Goal: Check status

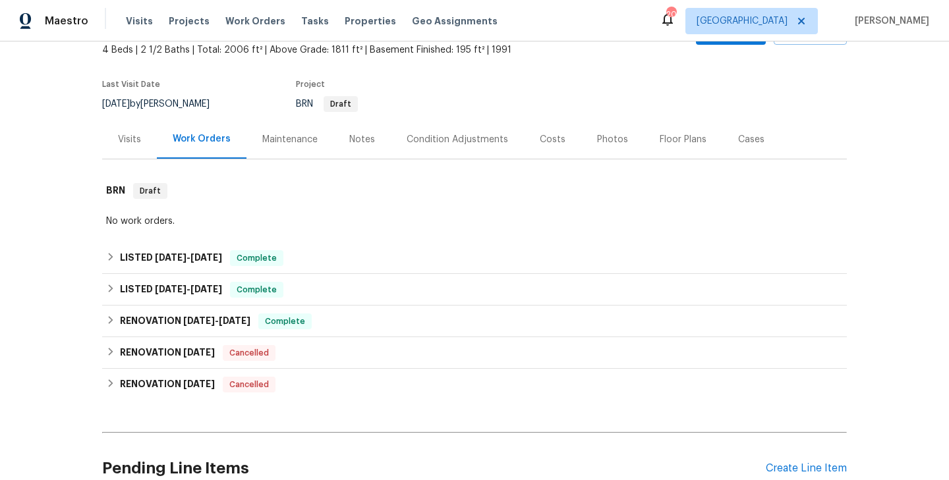
scroll to position [145, 0]
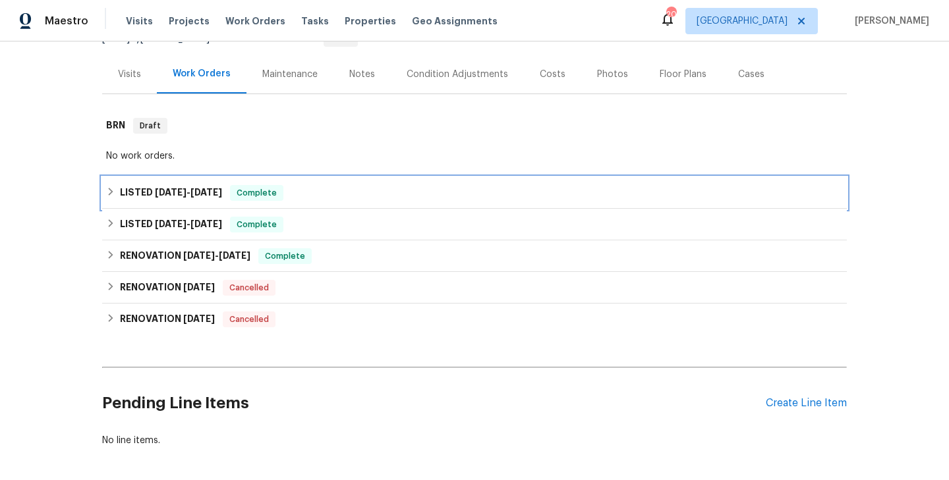
click at [289, 196] on div "LISTED 9/2/25 - 9/19/25 Complete" at bounding box center [474, 193] width 736 height 16
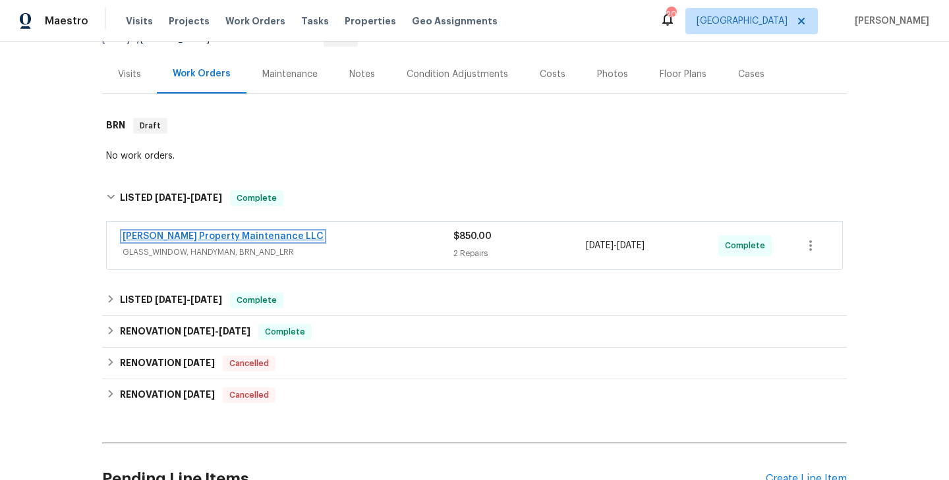
click at [221, 236] on link "Glen Property Maintenance LLC" at bounding box center [223, 236] width 201 height 9
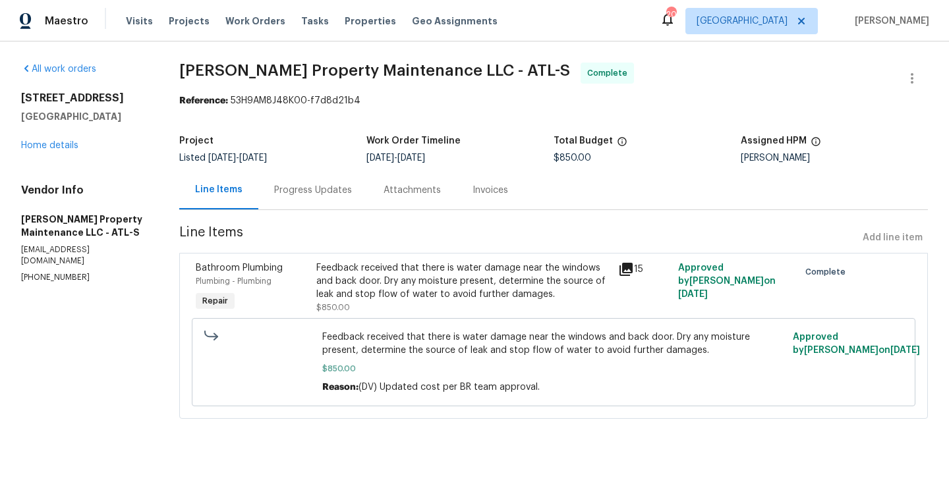
click at [309, 296] on div "Bathroom Plumbing Plumbing - Plumbing Repair" at bounding box center [252, 288] width 121 height 61
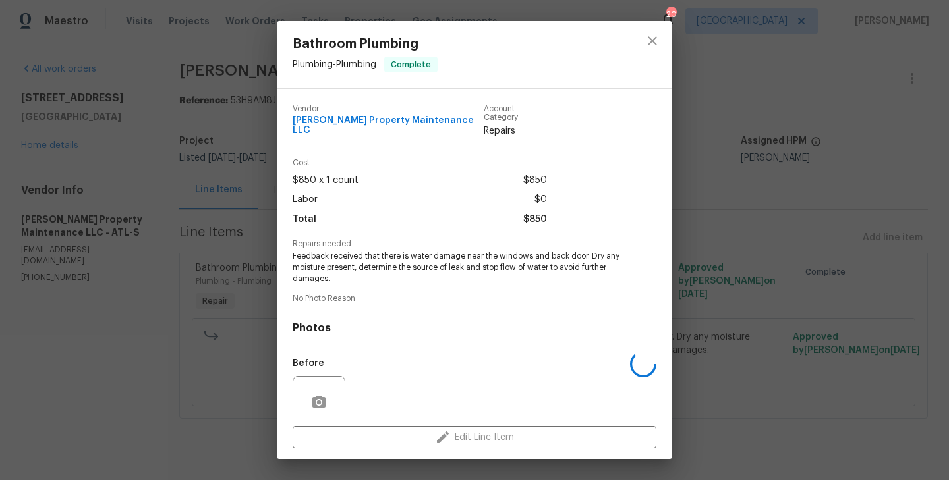
scroll to position [104, 0]
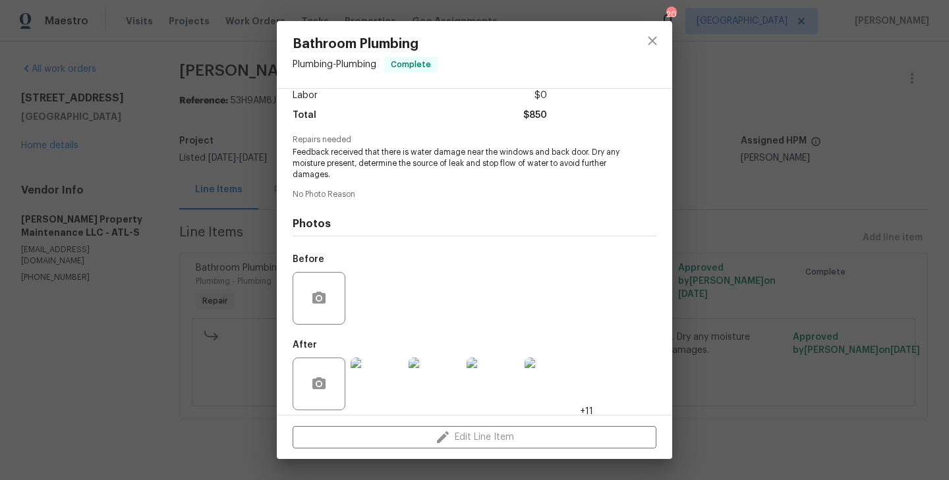
click at [393, 384] on img at bounding box center [376, 384] width 53 height 53
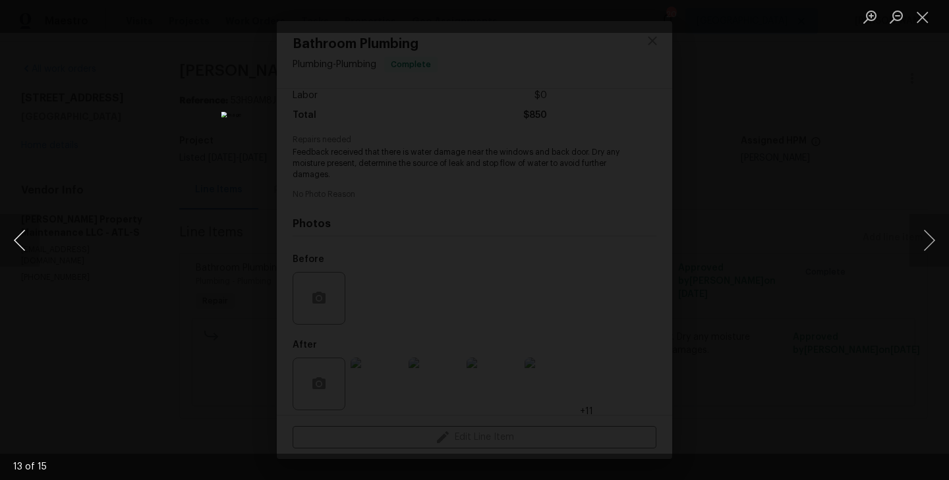
click at [22, 243] on button "Previous image" at bounding box center [20, 240] width 40 height 53
click at [150, 252] on div "Lightbox" at bounding box center [474, 240] width 949 height 480
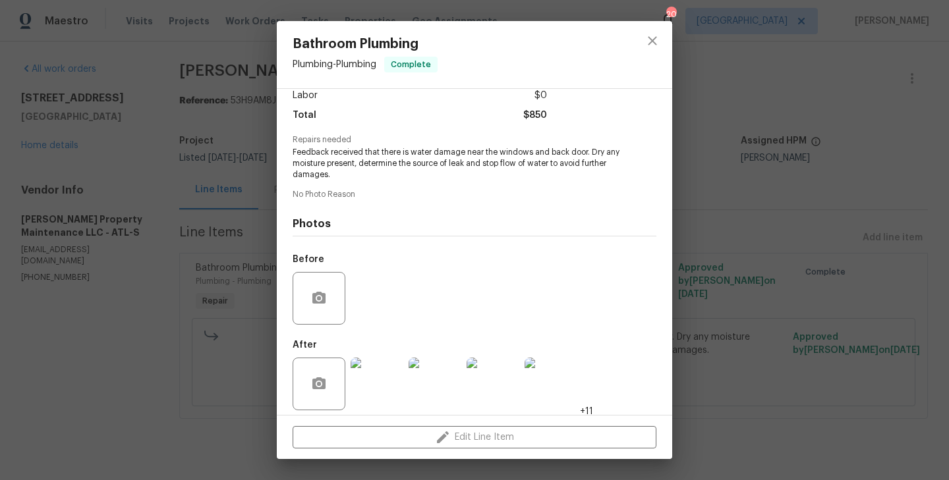
click at [374, 365] on img at bounding box center [376, 384] width 53 height 53
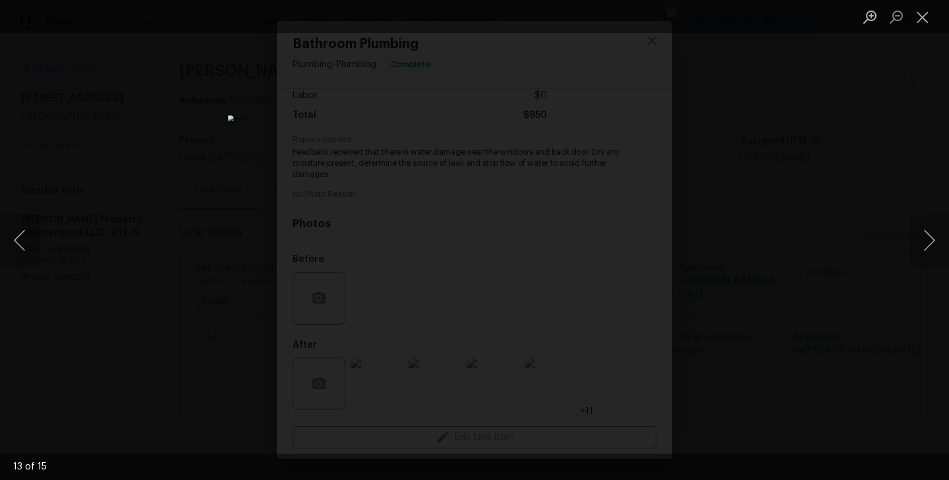
click at [218, 277] on div "Lightbox" at bounding box center [474, 240] width 949 height 480
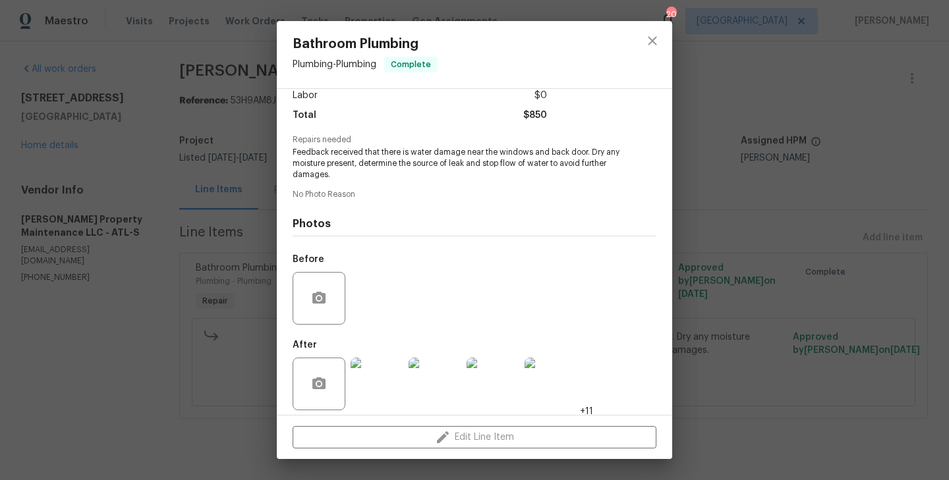
click at [186, 231] on div "Bathroom Plumbing Plumbing - Plumbing Complete Vendor Glen Property Maintenance…" at bounding box center [474, 240] width 949 height 480
